Goal: Information Seeking & Learning: Learn about a topic

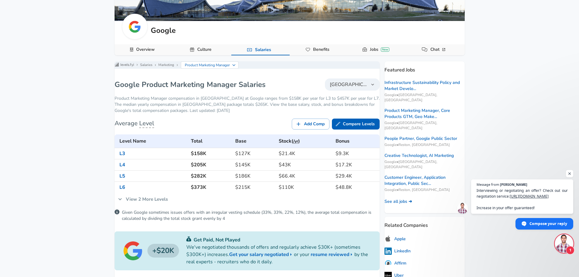
scroll to position [61, 0]
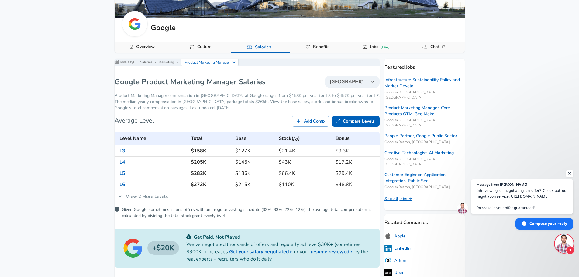
click at [409, 196] on link "See all jobs ➜" at bounding box center [398, 199] width 28 height 6
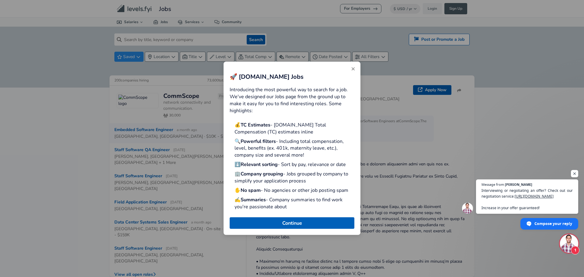
click at [351, 68] on icon "Close" at bounding box center [352, 68] width 5 height 5
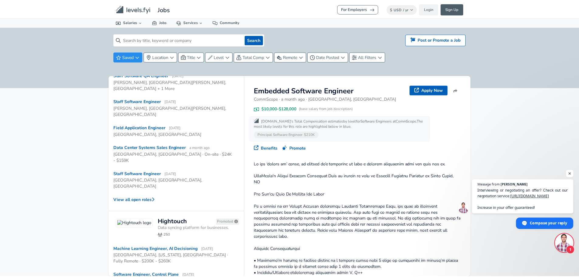
scroll to position [61, 0]
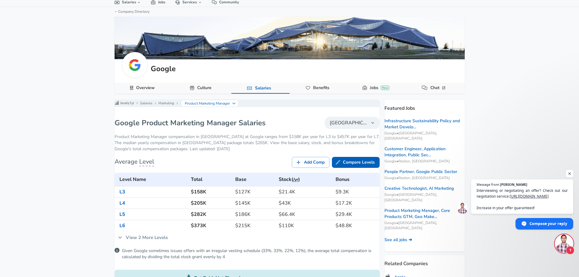
scroll to position [30, 0]
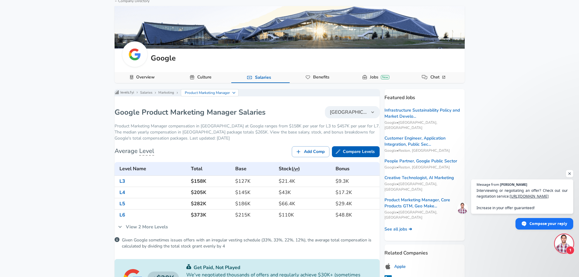
click at [356, 116] on span "[GEOGRAPHIC_DATA]" at bounding box center [349, 112] width 38 height 7
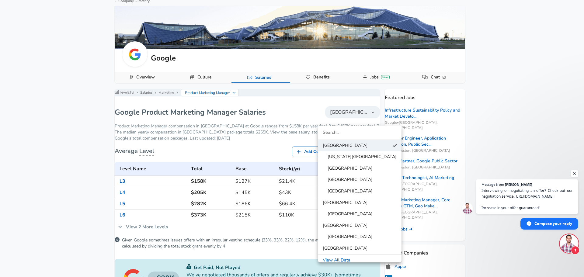
click at [360, 193] on span "[GEOGRAPHIC_DATA]" at bounding box center [347, 191] width 50 height 7
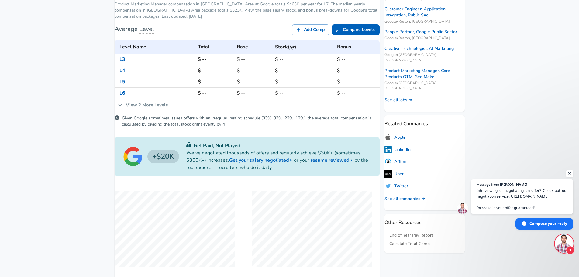
scroll to position [152, 0]
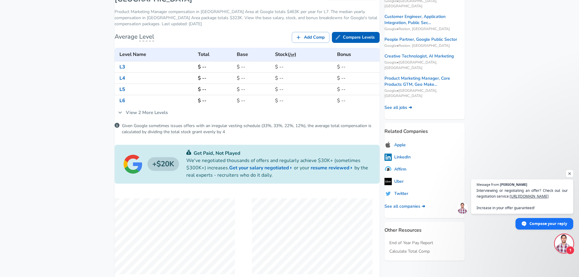
click at [163, 119] on link "View 2 More Levels" at bounding box center [143, 112] width 57 height 13
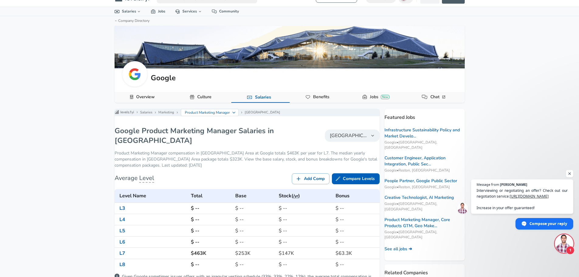
scroll to position [0, 0]
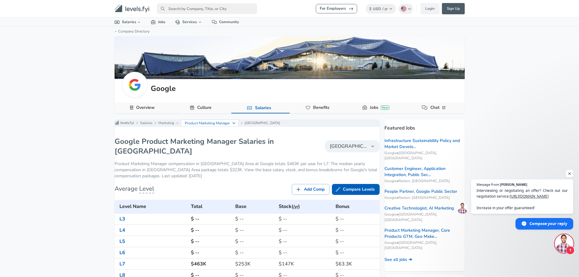
click at [352, 146] on button "[GEOGRAPHIC_DATA]" at bounding box center [352, 146] width 55 height 12
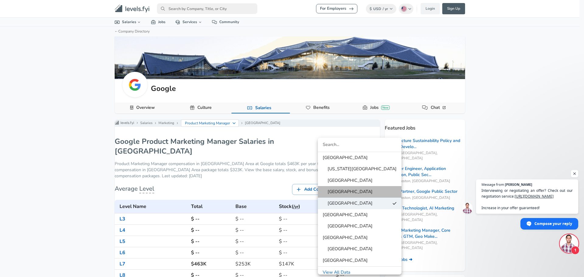
click at [360, 189] on span "[GEOGRAPHIC_DATA]" at bounding box center [347, 191] width 50 height 7
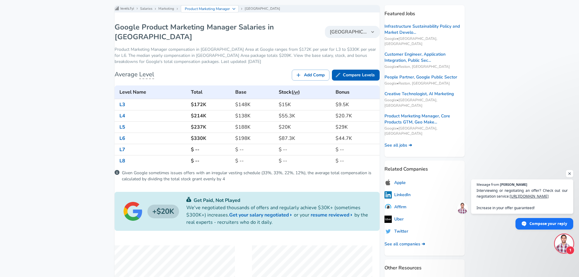
scroll to position [122, 0]
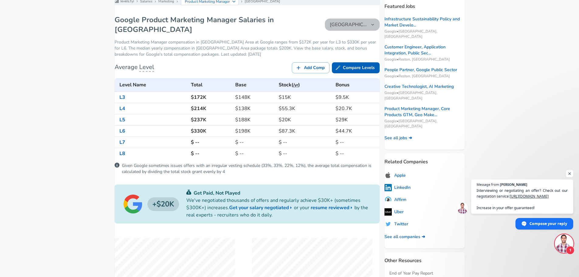
click at [348, 31] on button "[GEOGRAPHIC_DATA]" at bounding box center [352, 25] width 55 height 12
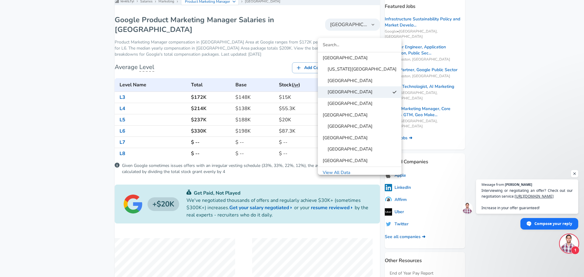
click at [71, 69] on div at bounding box center [292, 138] width 584 height 277
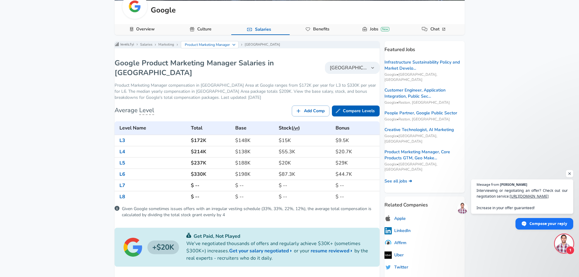
scroll to position [61, 0]
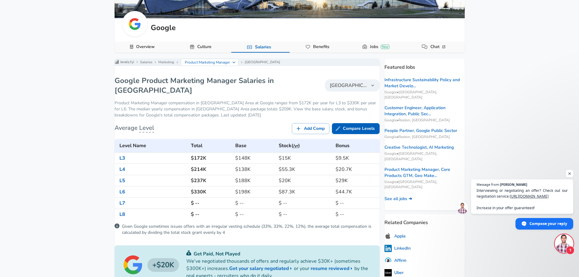
click at [350, 89] on span "[GEOGRAPHIC_DATA]" at bounding box center [349, 85] width 38 height 7
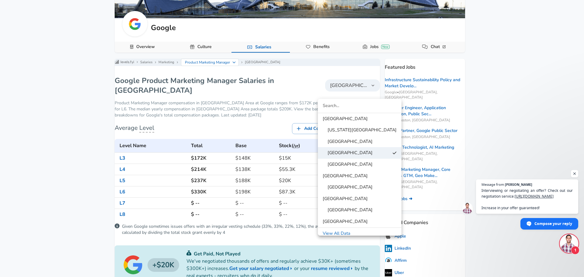
click at [348, 141] on span "[GEOGRAPHIC_DATA]" at bounding box center [347, 141] width 50 height 7
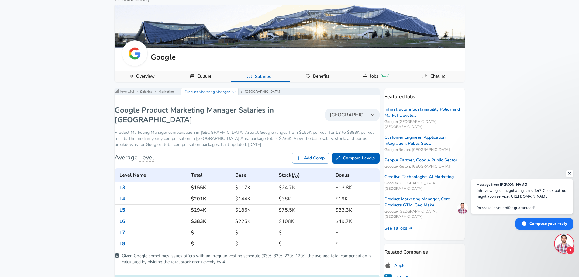
scroll to position [30, 0]
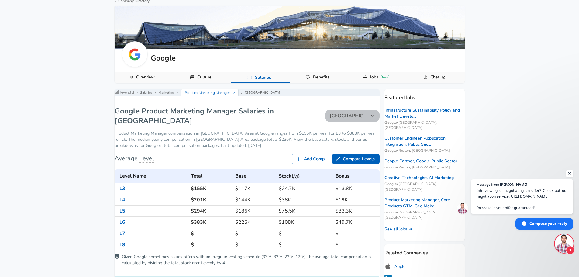
click at [353, 119] on span "[GEOGRAPHIC_DATA]" at bounding box center [349, 115] width 38 height 7
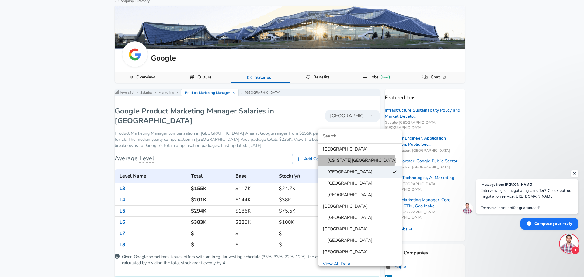
click at [343, 159] on span "[US_STATE][GEOGRAPHIC_DATA]" at bounding box center [359, 160] width 74 height 7
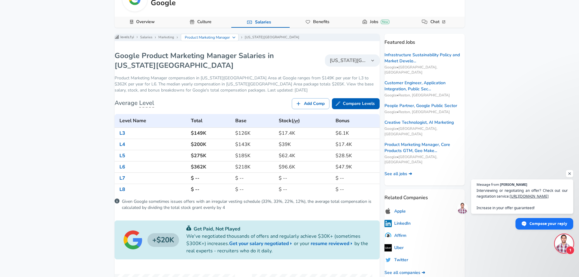
scroll to position [61, 0]
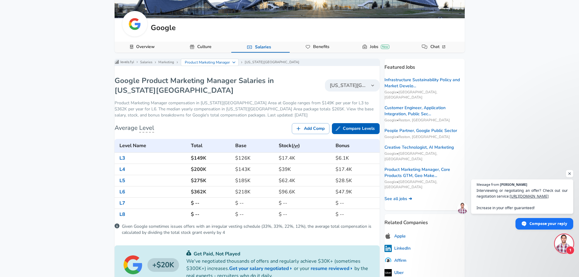
click at [347, 89] on span "[US_STATE][GEOGRAPHIC_DATA]" at bounding box center [349, 85] width 38 height 7
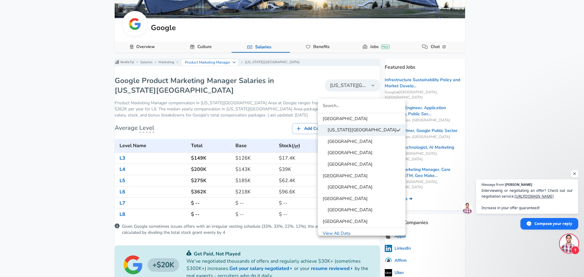
click at [341, 117] on span "[GEOGRAPHIC_DATA]" at bounding box center [344, 118] width 45 height 7
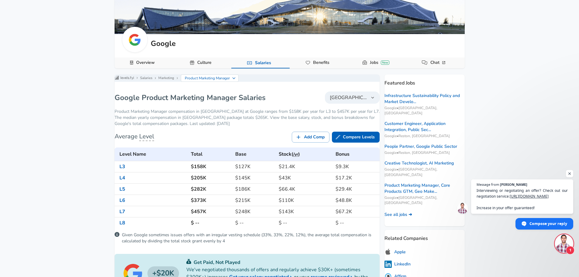
scroll to position [61, 0]
